Goal: Task Accomplishment & Management: Use online tool/utility

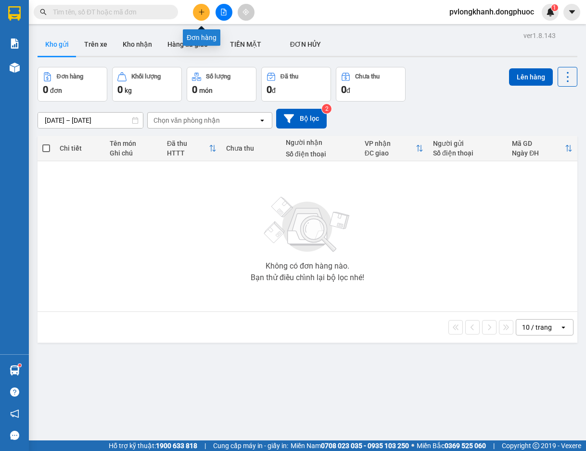
click at [197, 12] on button at bounding box center [201, 12] width 17 height 17
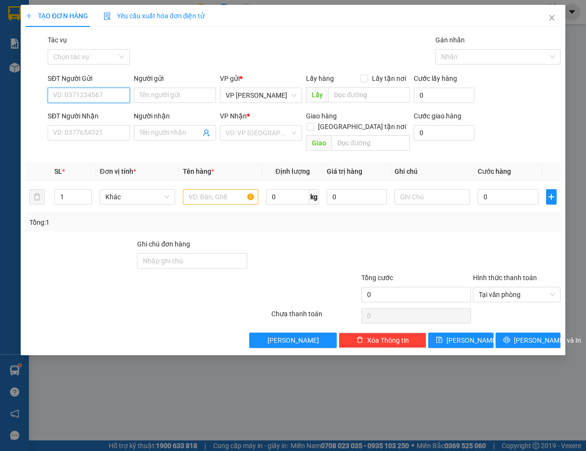
click at [92, 95] on input "SĐT Người Gửi" at bounding box center [89, 95] width 82 height 15
type input "0961932503"
click at [150, 94] on input "Người gửi" at bounding box center [175, 95] width 82 height 15
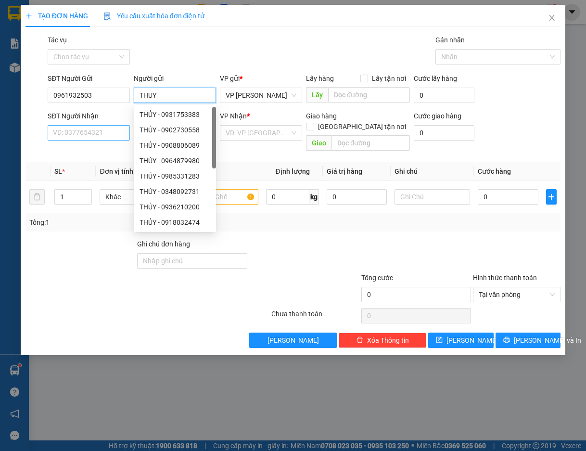
type input "THUY"
click at [79, 127] on input "SĐT Người Nhận" at bounding box center [89, 132] width 82 height 15
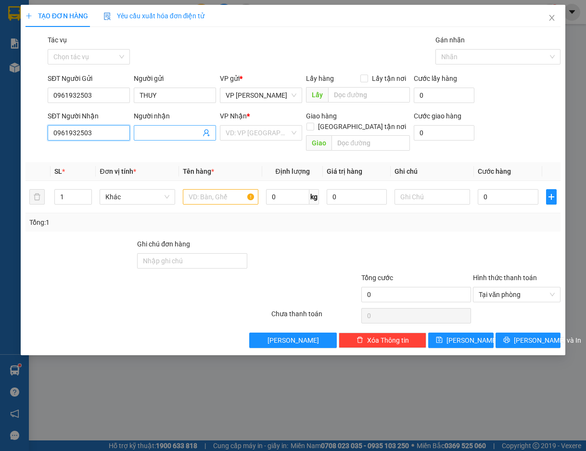
type input "0961932503"
click at [160, 129] on input "Người nhận" at bounding box center [169, 132] width 61 height 11
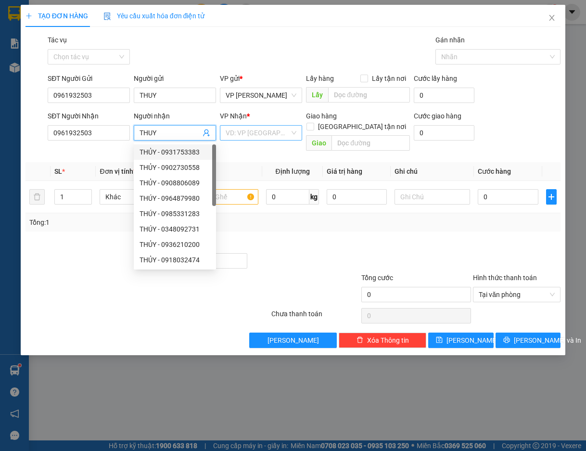
type input "THUY"
click at [262, 132] on input "search" at bounding box center [258, 133] width 64 height 14
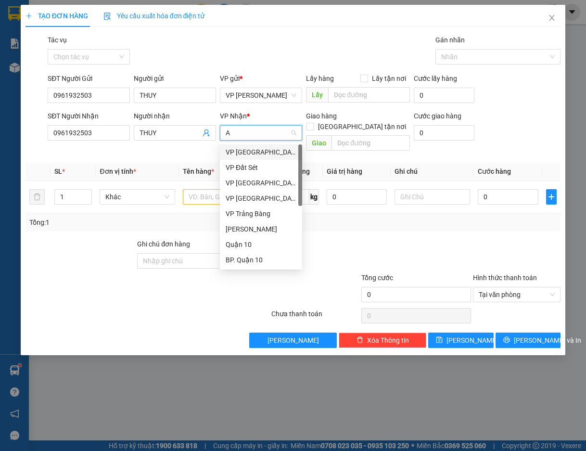
type input "AS"
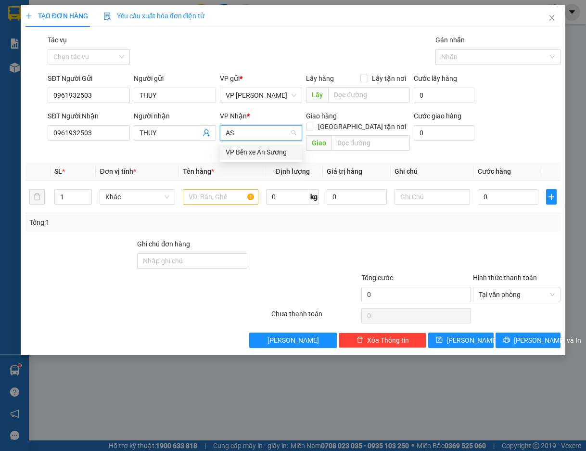
click at [253, 153] on div "VP Bến xe An Sương" at bounding box center [261, 152] width 71 height 11
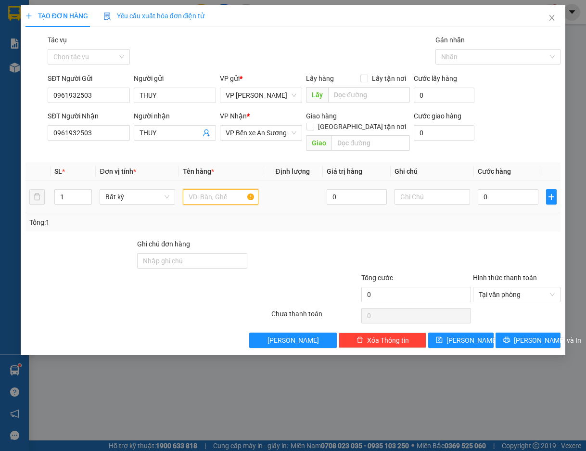
click at [222, 189] on input "text" at bounding box center [221, 196] width 76 height 15
type input "HOP DT"
click at [433, 189] on input "text" at bounding box center [432, 196] width 76 height 15
type input "KDB"
click at [492, 189] on input "0" at bounding box center [508, 196] width 60 height 15
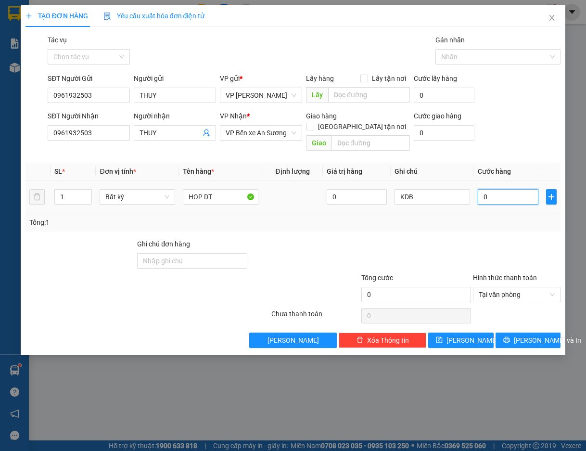
type input "2"
type input "25"
type input "25.000"
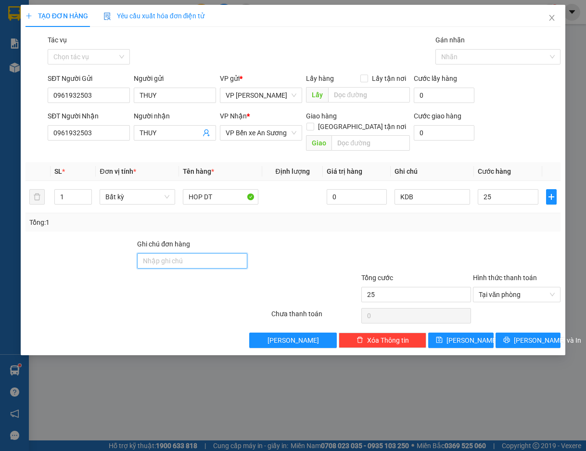
type input "25.000"
click at [217, 253] on input "Ghi chú đơn hàng" at bounding box center [192, 260] width 110 height 15
type input "KDB"
click at [526, 335] on span "[PERSON_NAME] và In" at bounding box center [547, 340] width 67 height 11
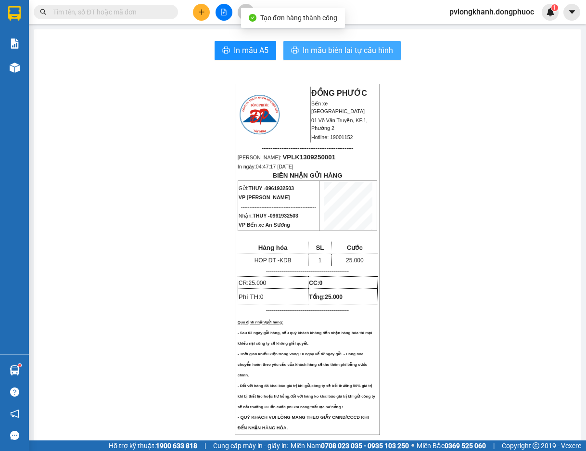
click at [367, 49] on span "In mẫu biên lai tự cấu hình" at bounding box center [348, 50] width 90 height 12
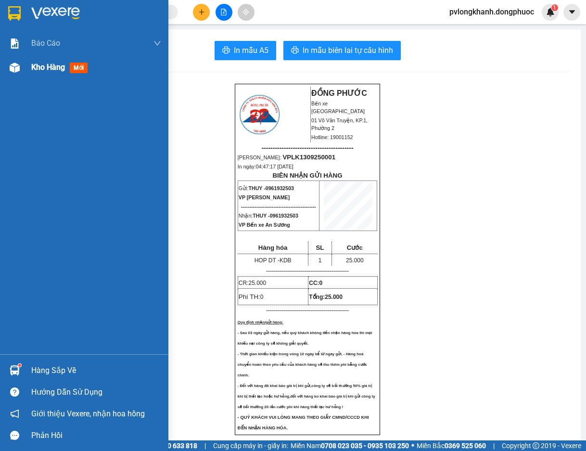
click at [50, 67] on span "Kho hàng" at bounding box center [48, 67] width 34 height 9
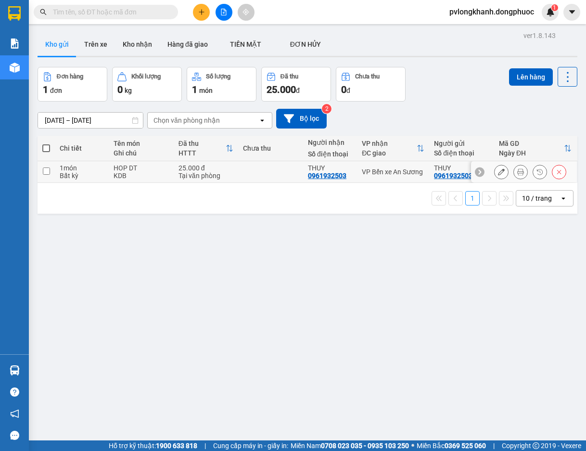
click at [73, 175] on div "Bất kỳ" at bounding box center [82, 176] width 44 height 8
checkbox input "true"
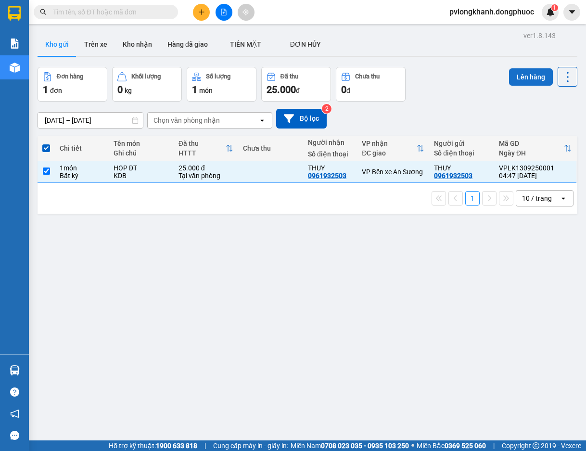
click at [518, 73] on button "Lên hàng" at bounding box center [531, 76] width 44 height 17
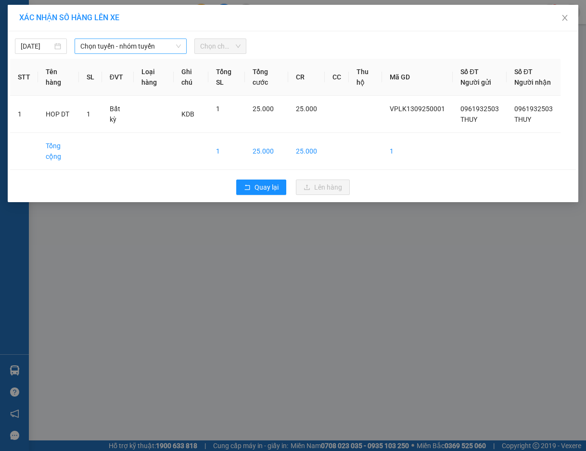
click at [133, 44] on span "Chọn tuyến - nhóm tuyến" at bounding box center [130, 46] width 100 height 14
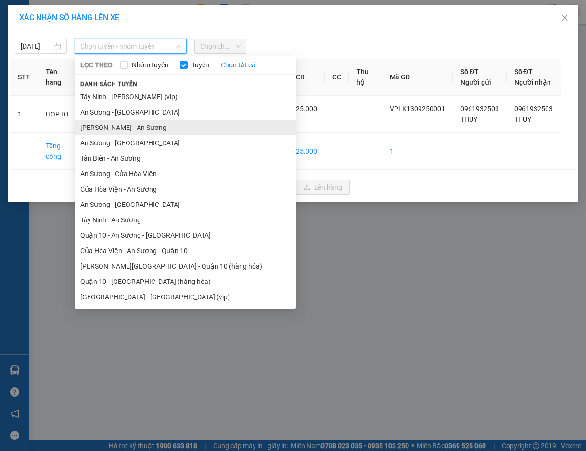
click at [129, 129] on li "[PERSON_NAME] - An Sương" at bounding box center [185, 127] width 221 height 15
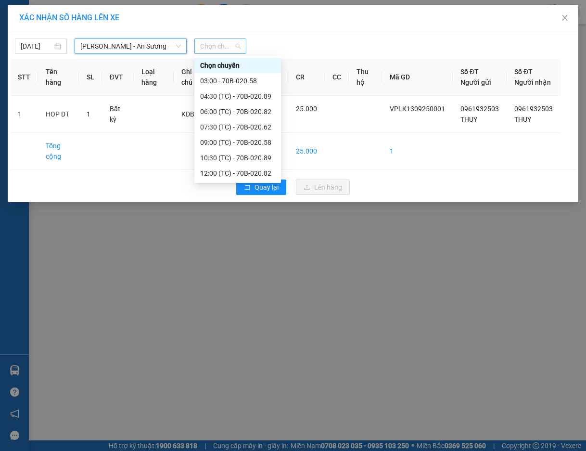
click at [217, 43] on span "Chọn chuyến" at bounding box center [220, 46] width 40 height 14
click at [244, 94] on div "04:30 (TC) - 70B-020.89" at bounding box center [237, 96] width 75 height 11
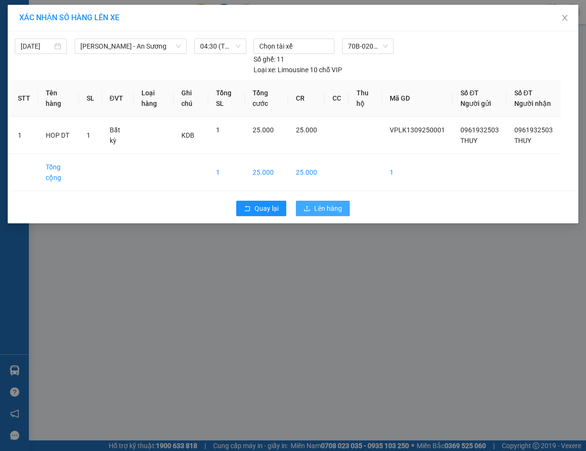
click at [332, 214] on span "Lên hàng" at bounding box center [328, 208] width 28 height 11
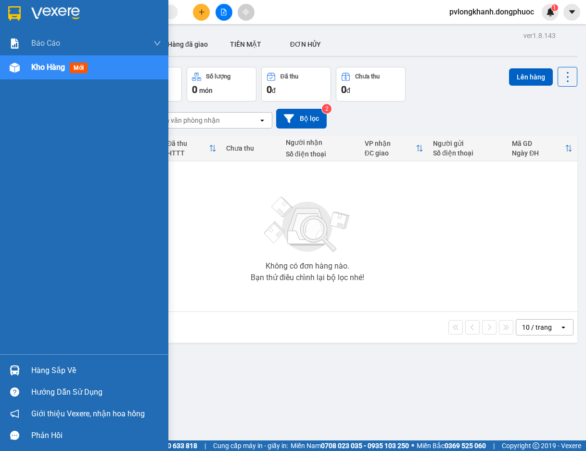
click at [63, 370] on div "Hàng sắp về" at bounding box center [96, 370] width 130 height 14
click at [15, 232] on div "Báo cáo Mẫu 1: Báo cáo dòng tiền Mẫu 1: Báo cáo dòng tiền theo nhân viên Mẫu 1:…" at bounding box center [84, 225] width 168 height 451
